Goal: Find specific page/section: Find specific page/section

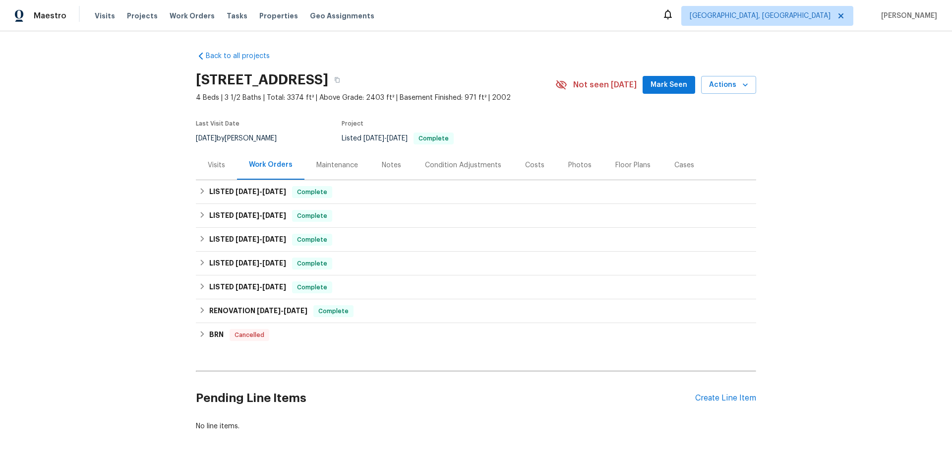
click at [685, 165] on div "Cases" at bounding box center [685, 165] width 20 height 10
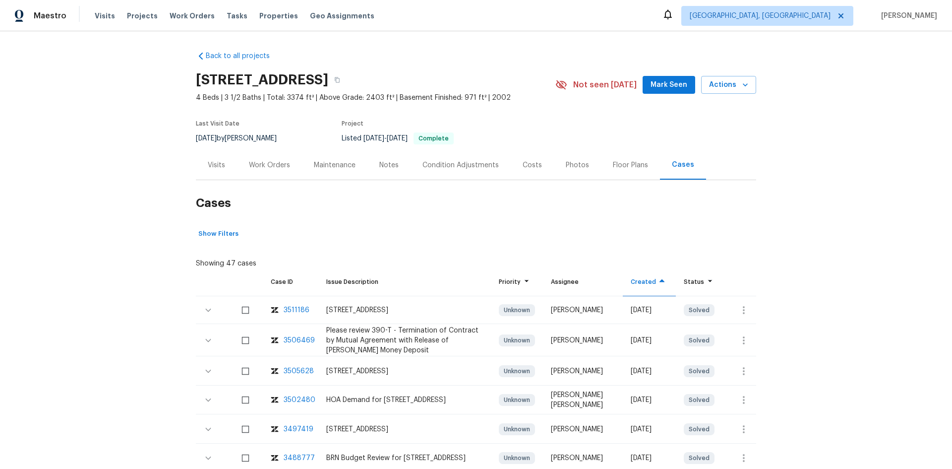
click at [296, 307] on div "3511186" at bounding box center [297, 310] width 26 height 10
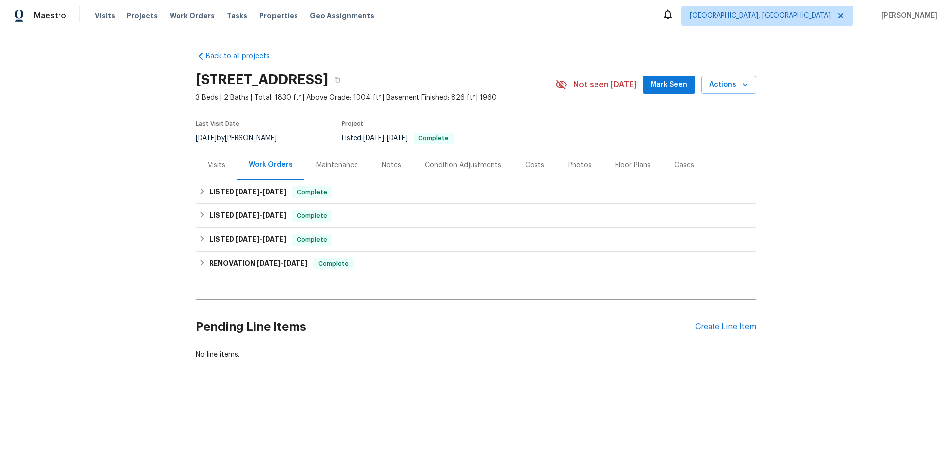
click at [217, 162] on div "Visits" at bounding box center [216, 165] width 17 height 10
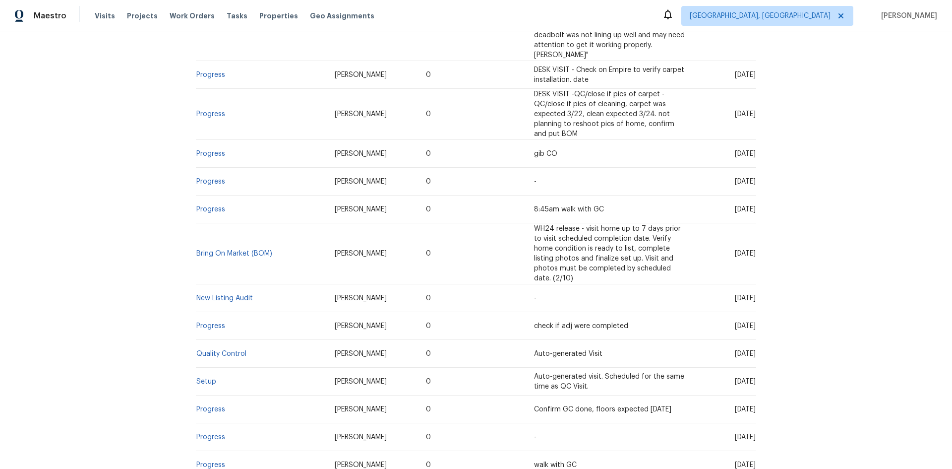
scroll to position [595, 0]
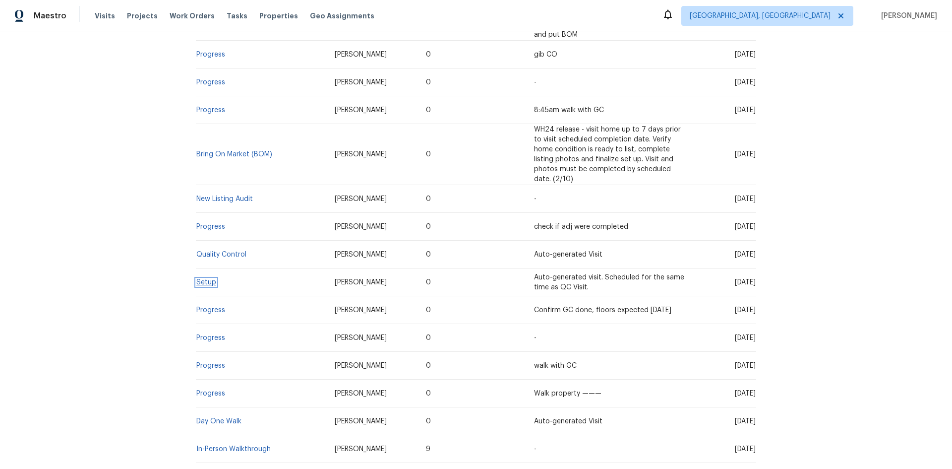
click at [205, 279] on link "Setup" at bounding box center [206, 282] width 20 height 7
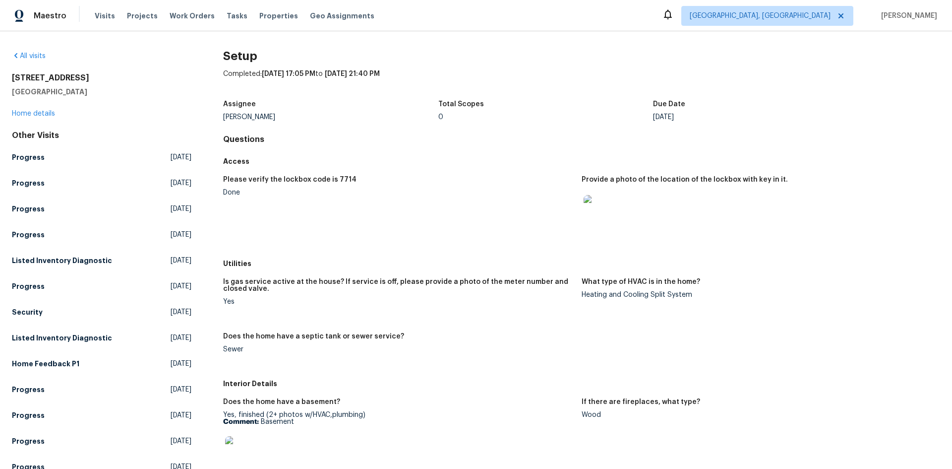
click at [596, 211] on img at bounding box center [600, 211] width 32 height 32
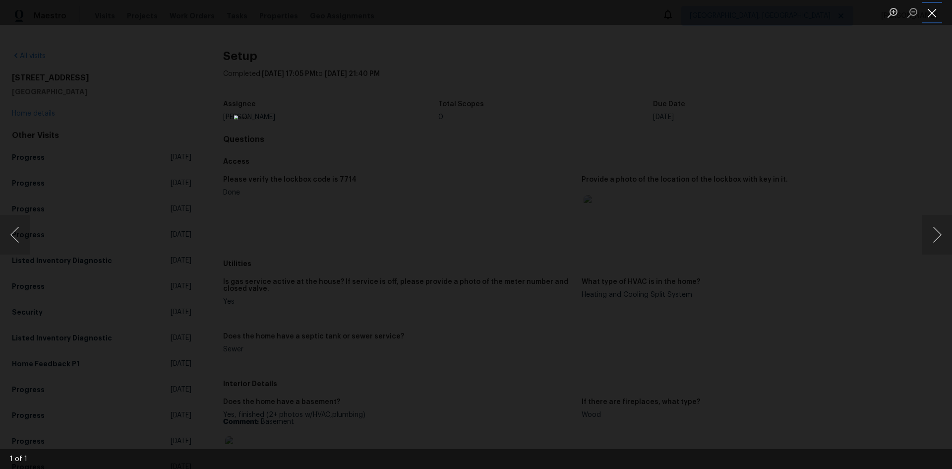
click at [934, 18] on button "Close lightbox" at bounding box center [932, 12] width 20 height 17
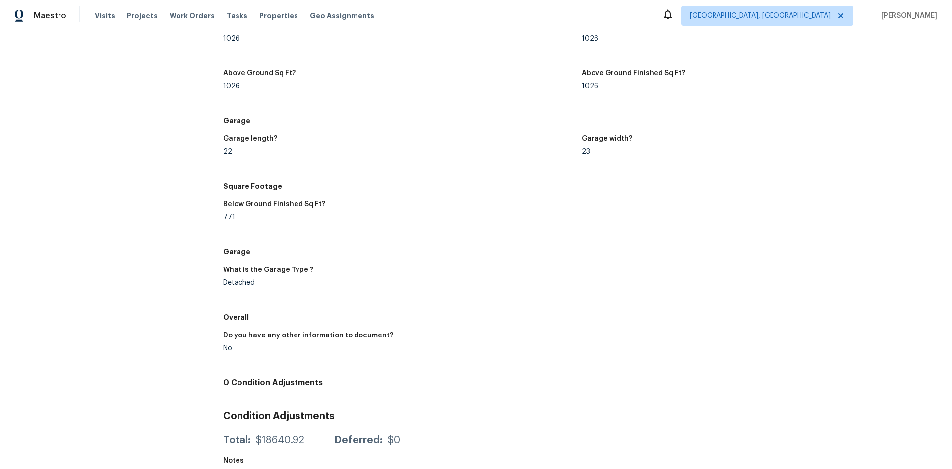
scroll to position [887, 0]
